Goal: Information Seeking & Learning: Learn about a topic

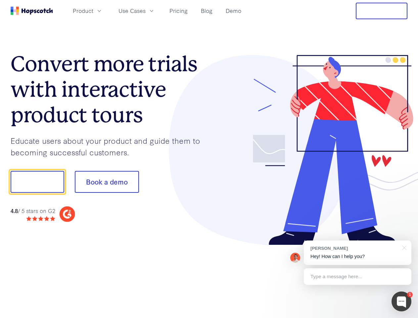
click at [209, 159] on div at bounding box center [308, 150] width 199 height 190
click at [93, 11] on span "Product" at bounding box center [83, 11] width 21 height 8
click at [146, 11] on span "Use Cases" at bounding box center [131, 11] width 27 height 8
click at [382, 11] on button "Free Trial" at bounding box center [382, 11] width 52 height 17
click at [37, 182] on button "Show me!" at bounding box center [38, 182] width 54 height 22
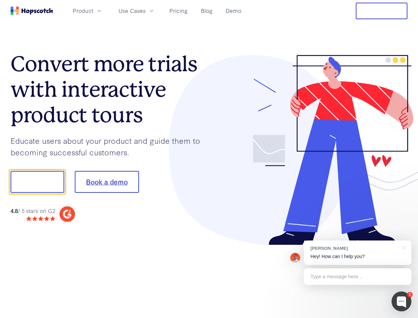
click at [107, 182] on button "Book a demo" at bounding box center [107, 182] width 64 height 22
click at [401, 301] on div at bounding box center [401, 301] width 20 height 20
click at [357, 253] on div "[PERSON_NAME] Hey! How can I help you?" at bounding box center [358, 252] width 108 height 24
click at [403, 247] on div at bounding box center [349, 180] width 124 height 221
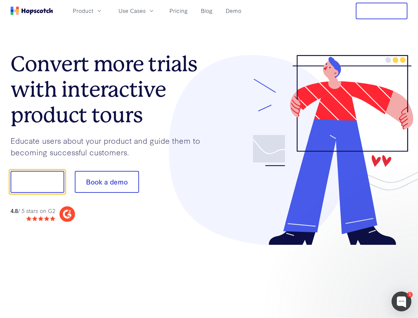
click at [357, 276] on div at bounding box center [349, 225] width 124 height 132
